Goal: Navigation & Orientation: Find specific page/section

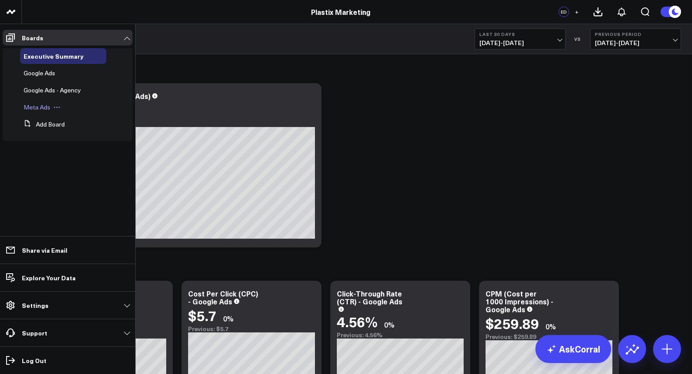
click at [41, 107] on span "Meta Ads" at bounding box center [37, 107] width 27 height 8
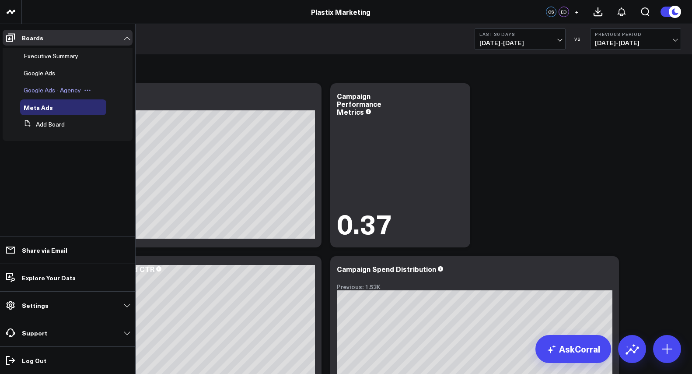
click at [50, 91] on span "Google Ads - Agency" at bounding box center [52, 90] width 57 height 8
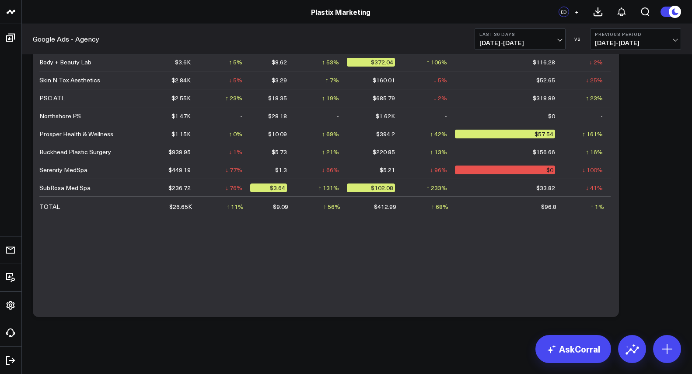
scroll to position [4, 0]
